Goal: Information Seeking & Learning: Learn about a topic

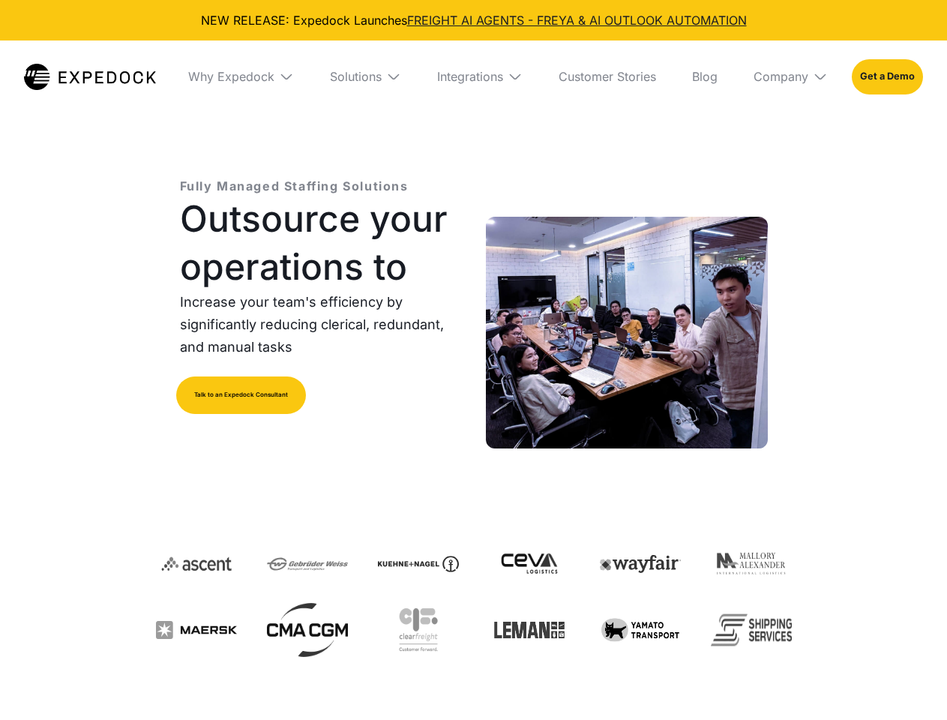
select select
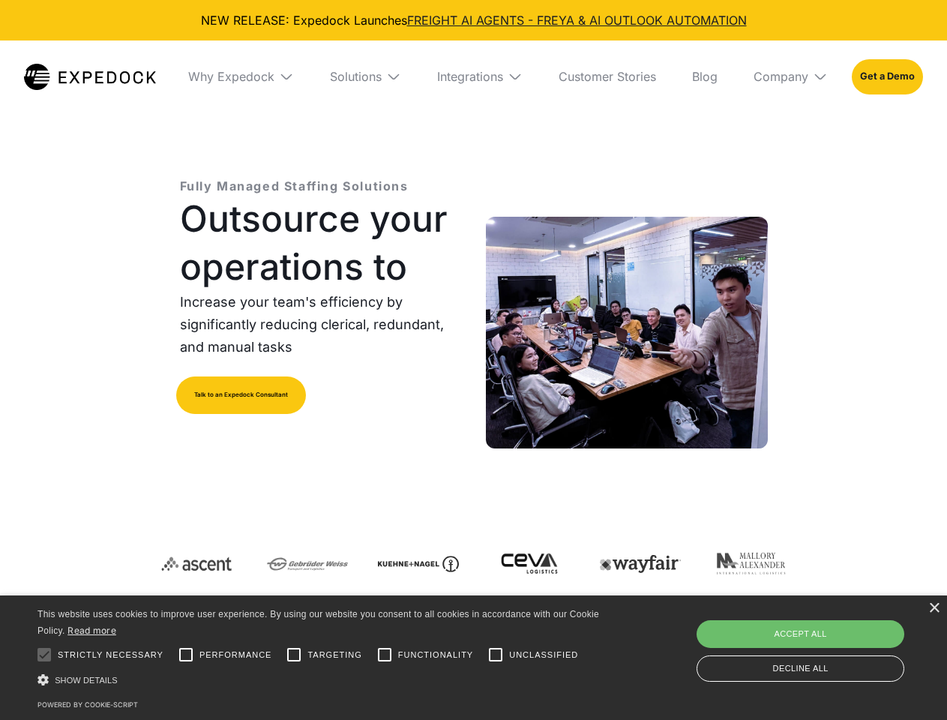
click at [473, 76] on div "Integrations" at bounding box center [470, 76] width 66 height 15
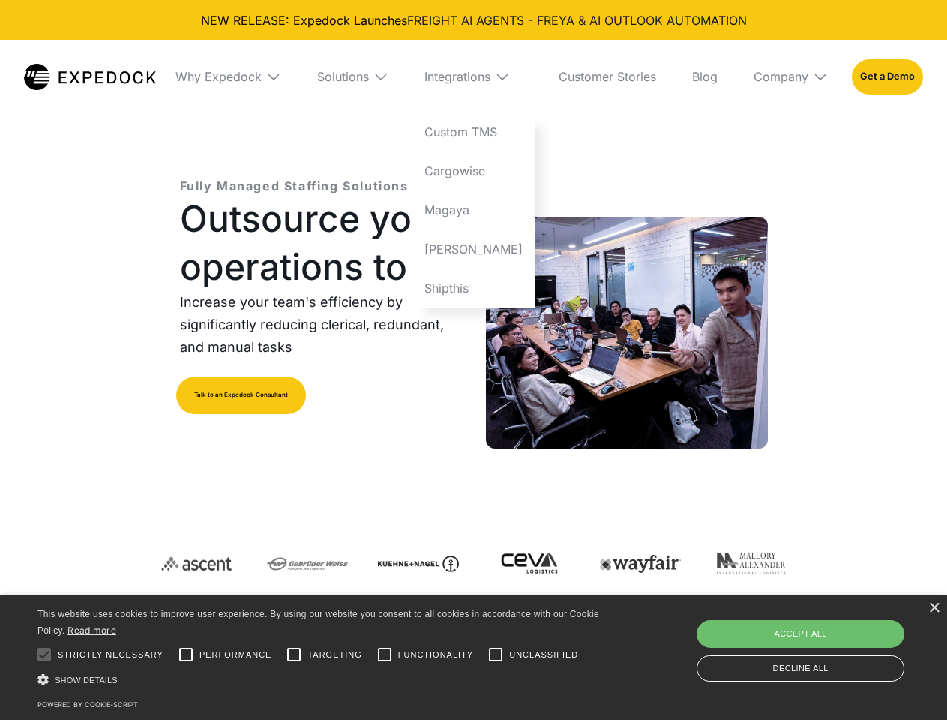
click at [241, 76] on div "Why Expedock" at bounding box center [218, 76] width 86 height 15
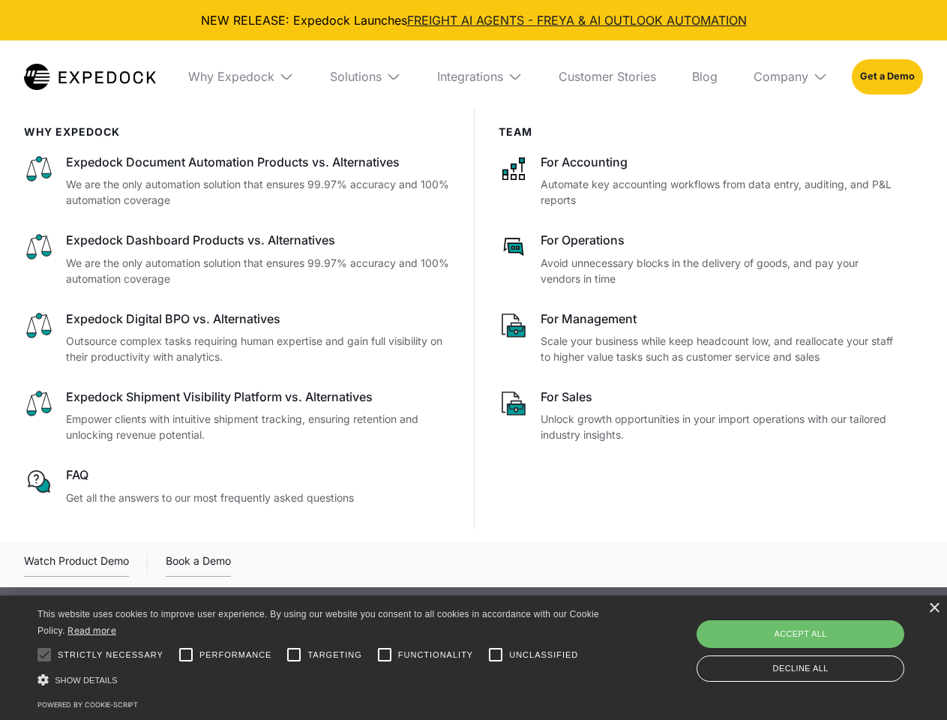
click at [365, 76] on div "Solutions" at bounding box center [356, 76] width 52 height 15
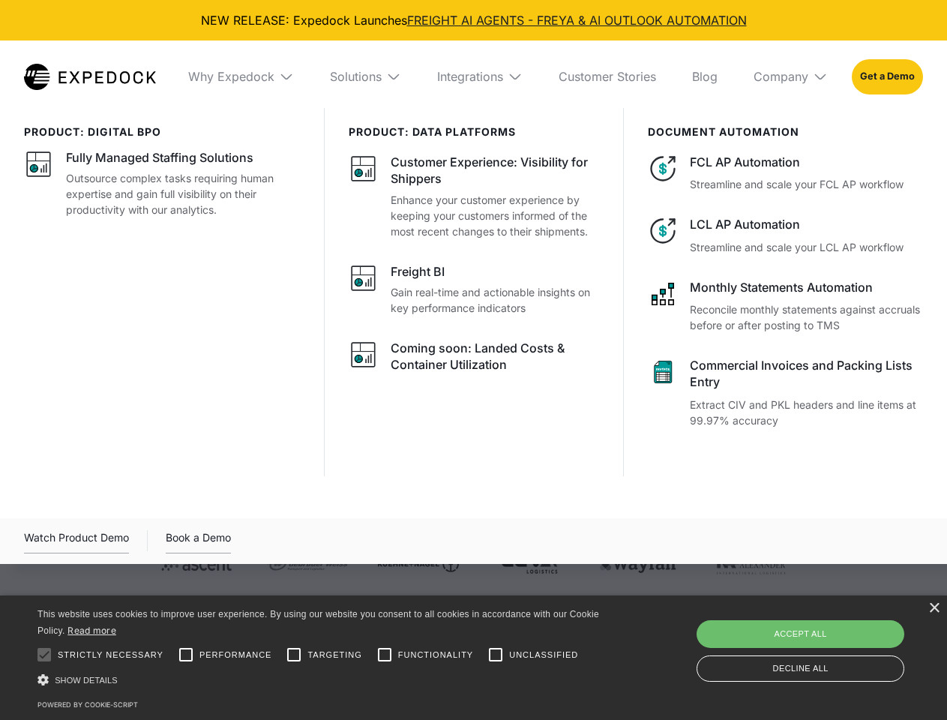
click at [480, 76] on div "Integrations" at bounding box center [470, 76] width 66 height 15
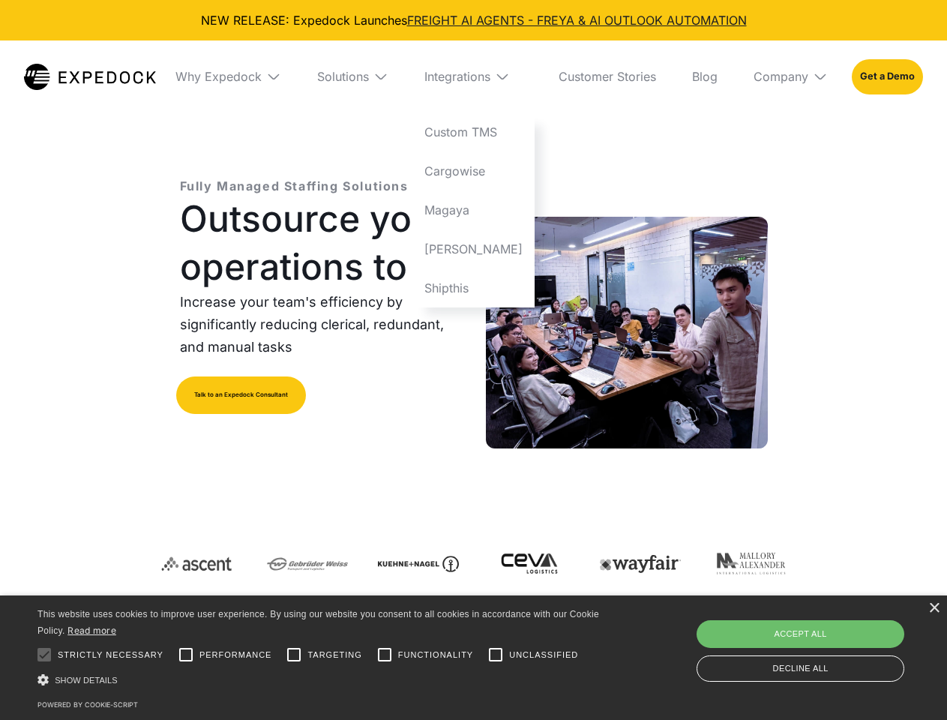
click at [790, 76] on div "Company" at bounding box center [781, 76] width 55 height 15
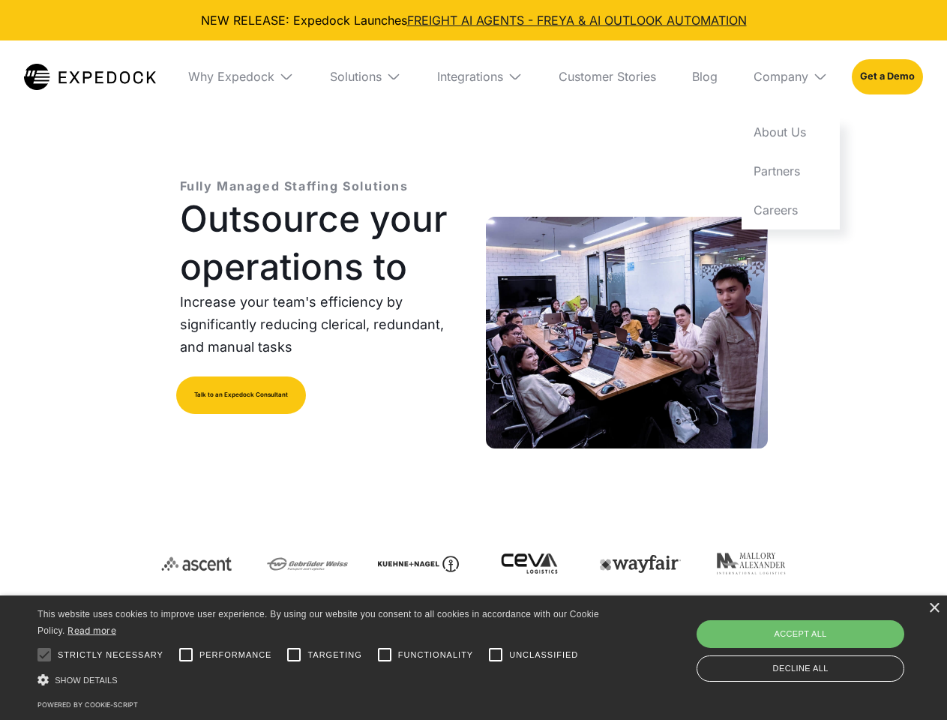
click at [44, 655] on div at bounding box center [44, 655] width 30 height 30
click at [186, 655] on input "Performance" at bounding box center [186, 655] width 30 height 30
checkbox input "true"
click at [294, 655] on input "Targeting" at bounding box center [294, 655] width 30 height 30
checkbox input "true"
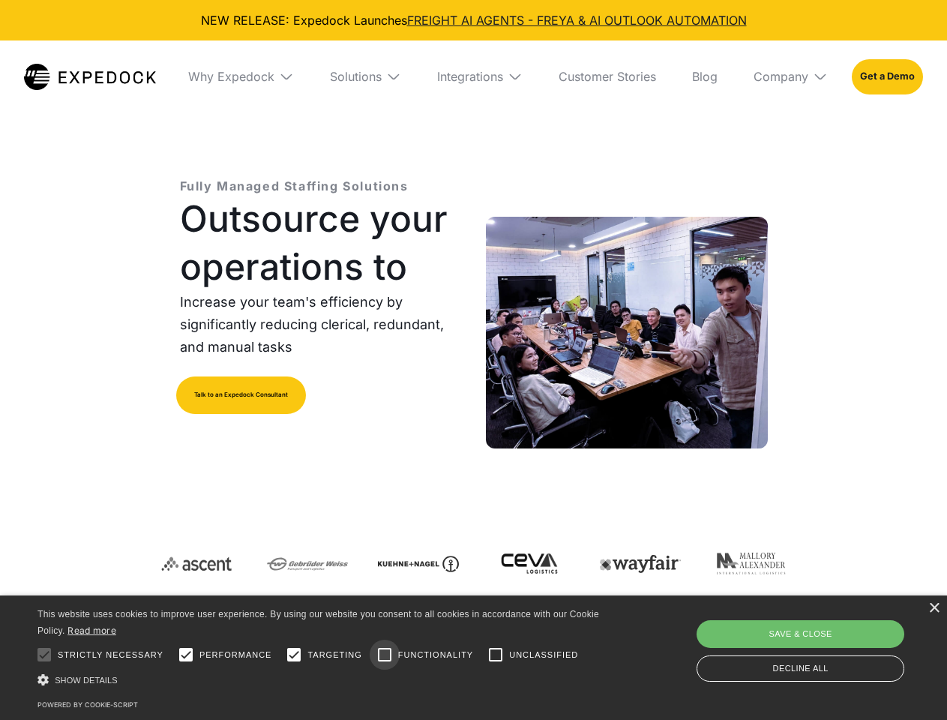
click at [385, 655] on input "Functionality" at bounding box center [385, 655] width 30 height 30
checkbox input "true"
click at [496, 655] on input "Unclassified" at bounding box center [496, 655] width 30 height 30
checkbox input "true"
